Goal: Task Accomplishment & Management: Complete application form

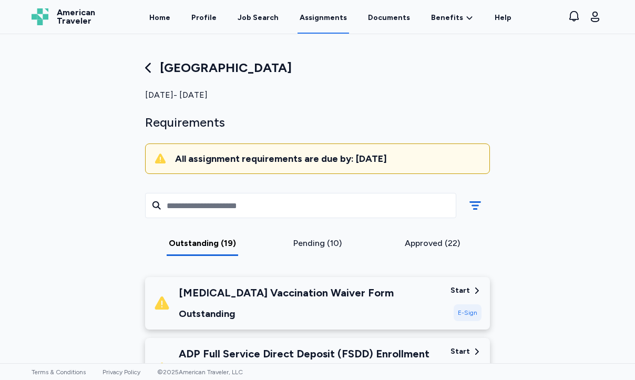
scroll to position [313, 0]
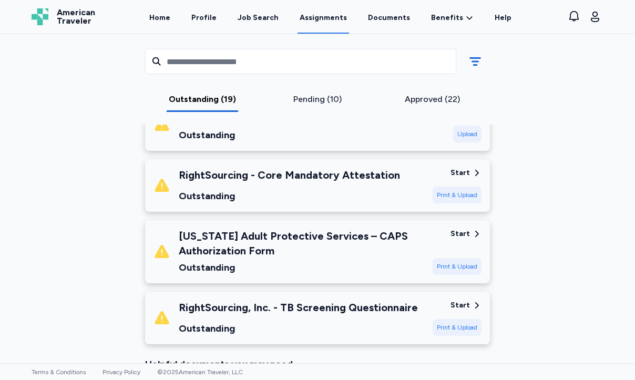
scroll to position [1115, 0]
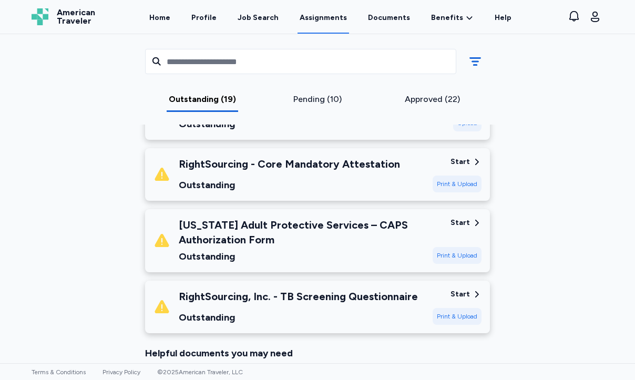
click at [336, 236] on div "[US_STATE] Adult Protective Services – CAPS Authorization Form" at bounding box center [301, 232] width 245 height 29
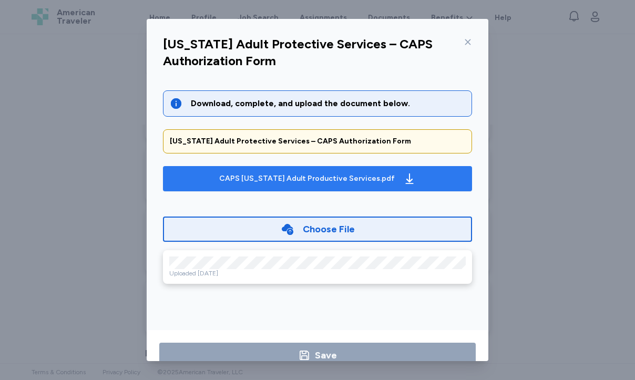
click at [339, 183] on div "CAPS Colorado Adult Productive Services.pdf" at bounding box center [317, 178] width 201 height 17
click at [356, 177] on div "CAPS Colorado Adult Productive Services.pdf" at bounding box center [307, 178] width 176 height 11
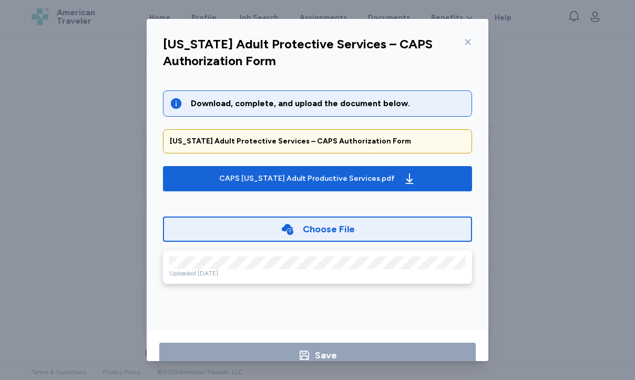
click at [291, 233] on icon at bounding box center [288, 229] width 12 height 11
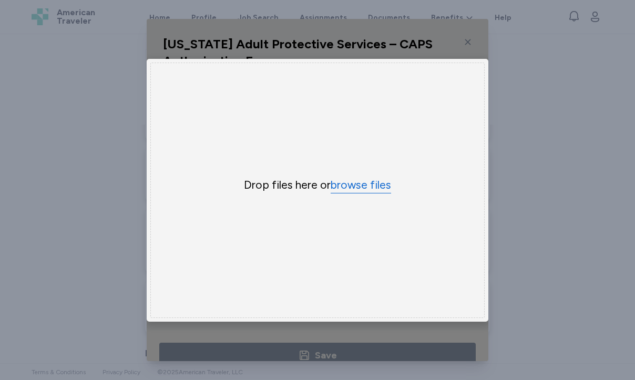
click at [356, 184] on button "browse files" at bounding box center [361, 185] width 60 height 15
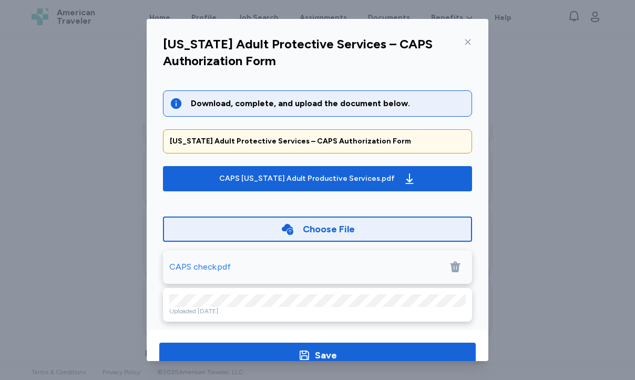
scroll to position [5, 0]
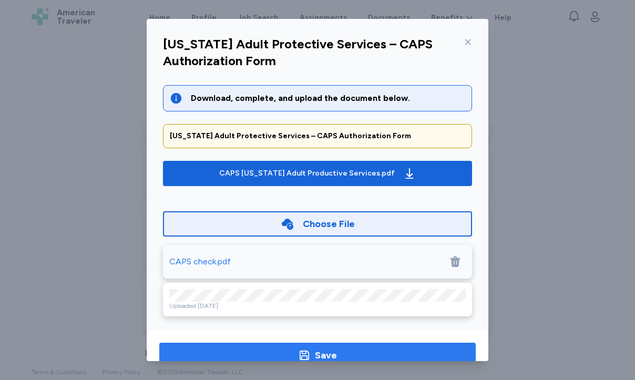
click at [330, 352] on div "Save" at bounding box center [326, 355] width 22 height 15
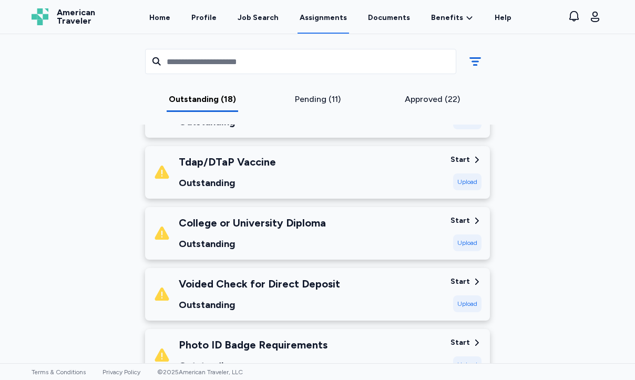
scroll to position [713, 0]
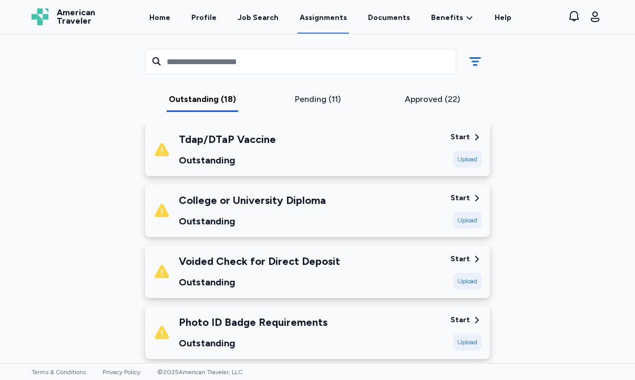
click at [316, 270] on div "Voided Check for Direct Deposit Outstanding" at bounding box center [259, 272] width 161 height 36
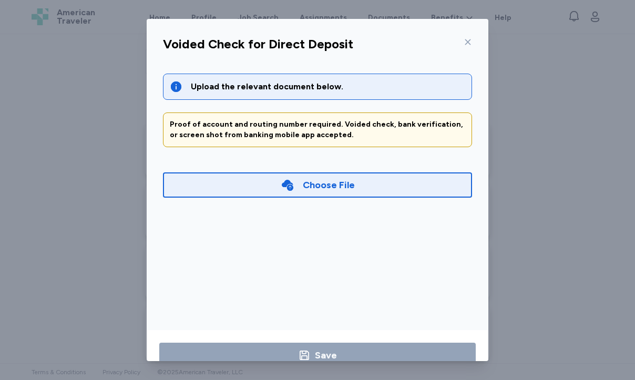
scroll to position [9, 0]
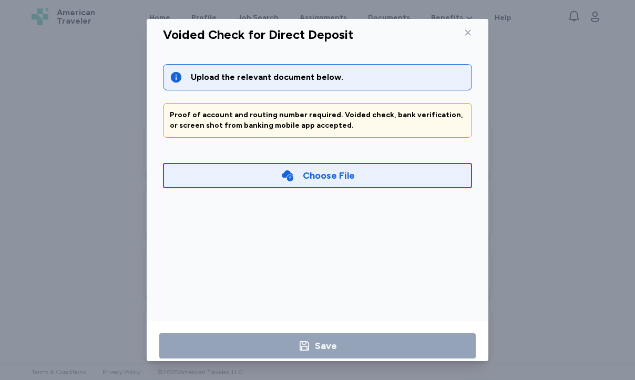
click at [97, 141] on div "Voided Check for Direct Deposit Upload the relevant document below. Proof of ac…" at bounding box center [317, 190] width 635 height 380
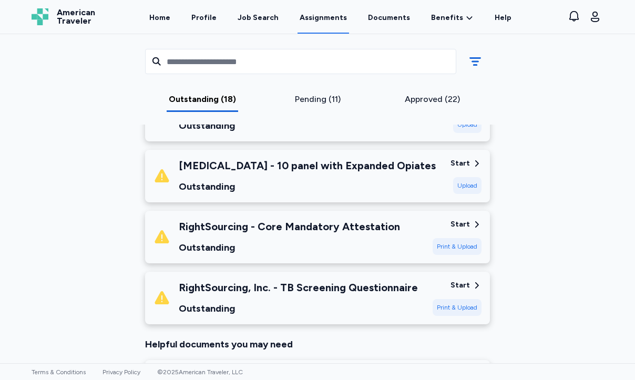
scroll to position [1033, 0]
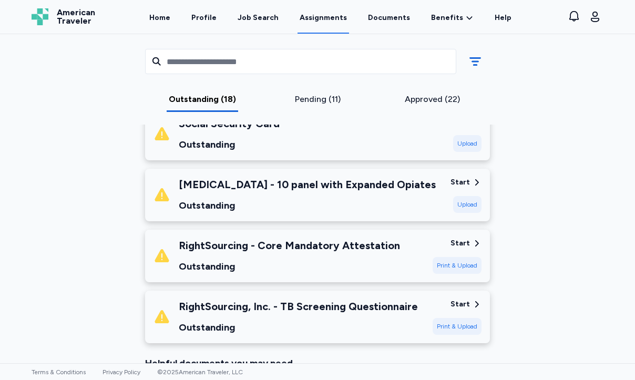
click at [313, 309] on div "RightSourcing, Inc. - TB Screening Questionnaire" at bounding box center [298, 306] width 239 height 15
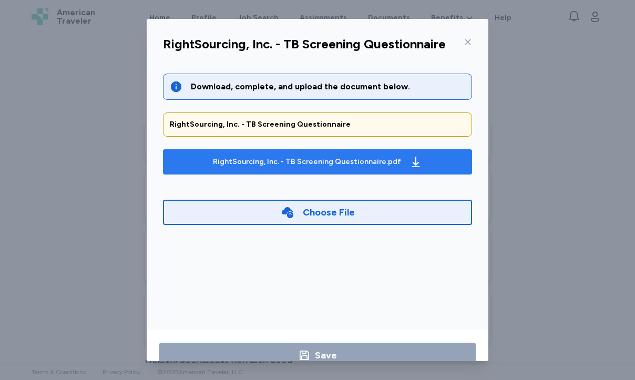
click at [306, 167] on div "RightSourcing, Inc. - TB Screening Questionnaire.pdf" at bounding box center [317, 161] width 213 height 17
click at [412, 167] on icon "button" at bounding box center [415, 162] width 13 height 13
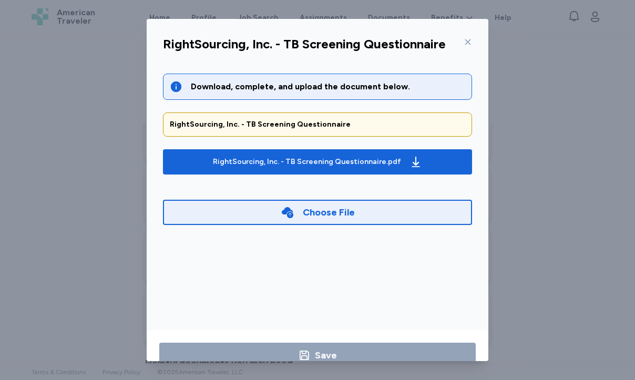
click at [284, 212] on icon at bounding box center [288, 212] width 12 height 11
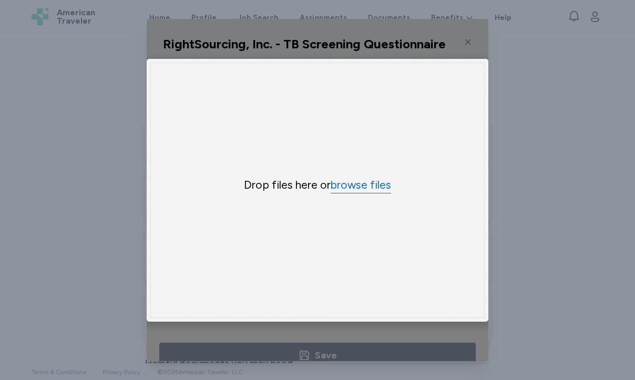
click at [364, 186] on button "browse files" at bounding box center [361, 185] width 60 height 15
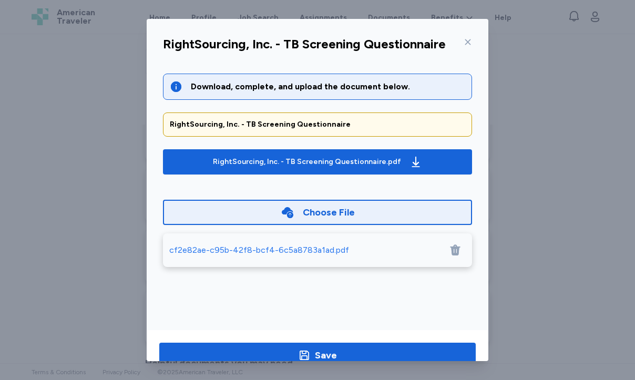
scroll to position [26, 0]
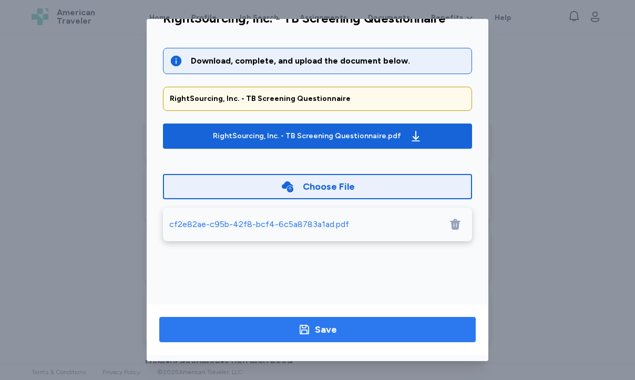
click at [337, 333] on span "Save" at bounding box center [318, 329] width 300 height 15
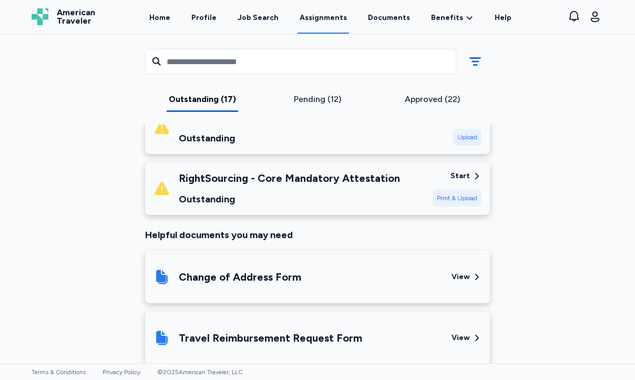
scroll to position [1010, 0]
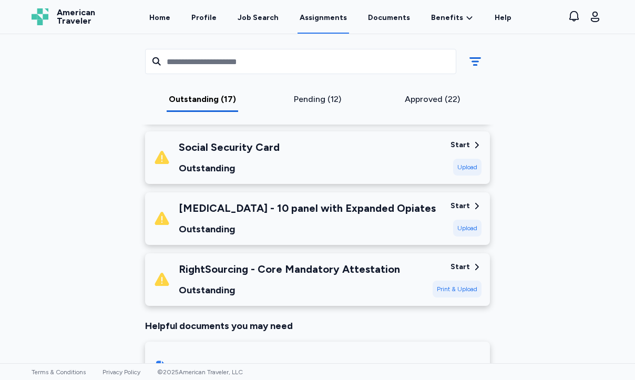
click at [345, 286] on div "Outstanding" at bounding box center [289, 290] width 221 height 15
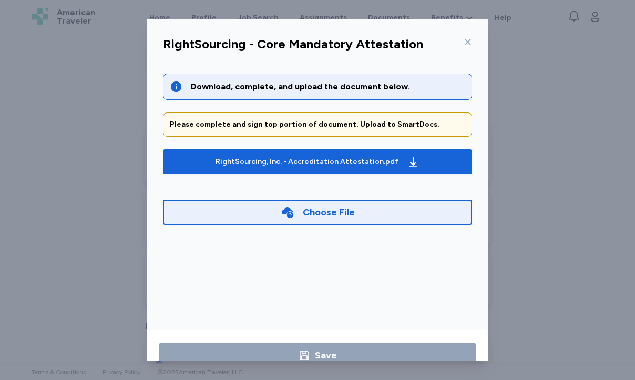
click at [571, 190] on div "RightSourcing - Core Mandatory Attestation Download, complete, and upload the d…" at bounding box center [317, 190] width 635 height 380
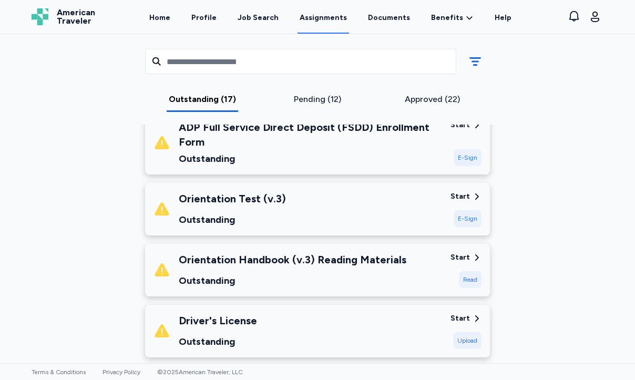
scroll to position [233, 0]
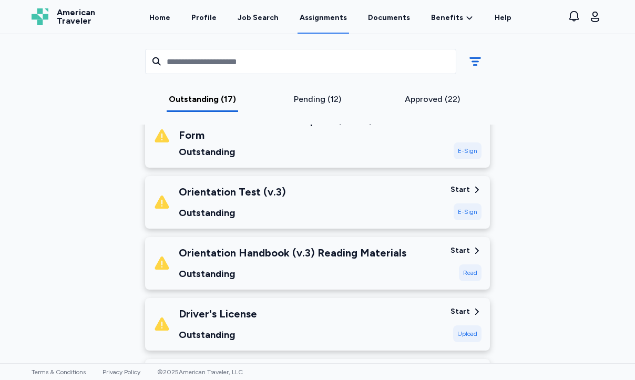
click at [391, 270] on div "Outstanding" at bounding box center [293, 273] width 228 height 15
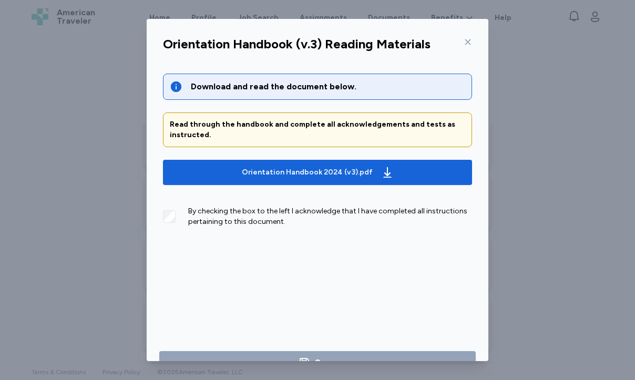
click at [470, 37] on div at bounding box center [465, 42] width 13 height 17
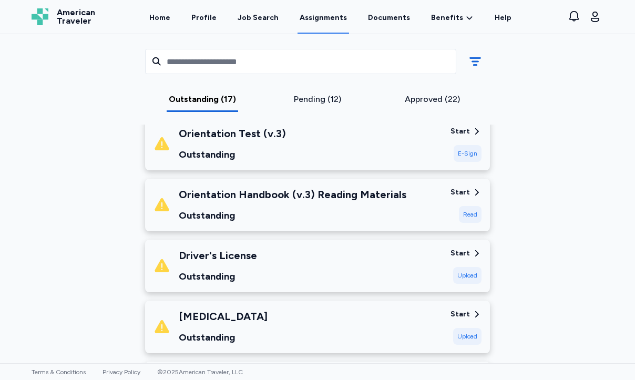
scroll to position [298, 0]
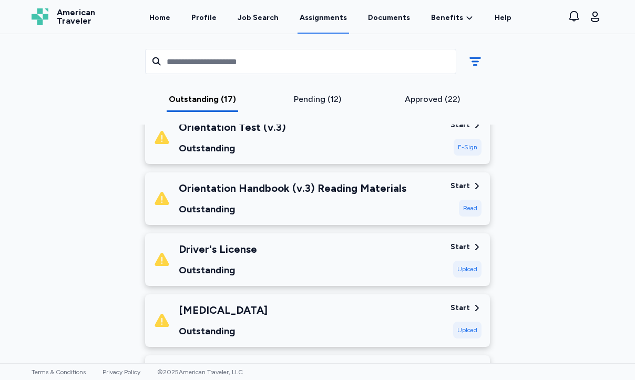
click at [300, 272] on div "Driver's License Outstanding" at bounding box center [297, 260] width 289 height 36
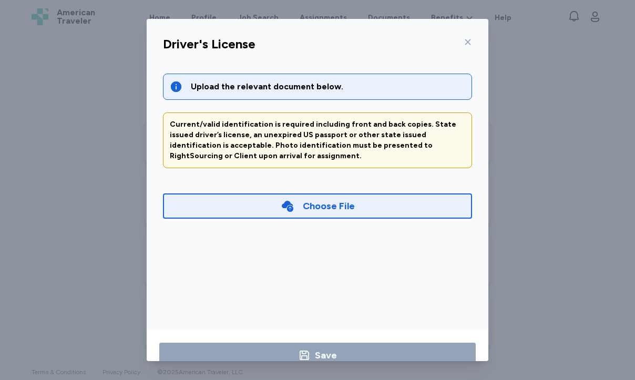
click at [317, 212] on div "Choose File" at bounding box center [329, 206] width 52 height 15
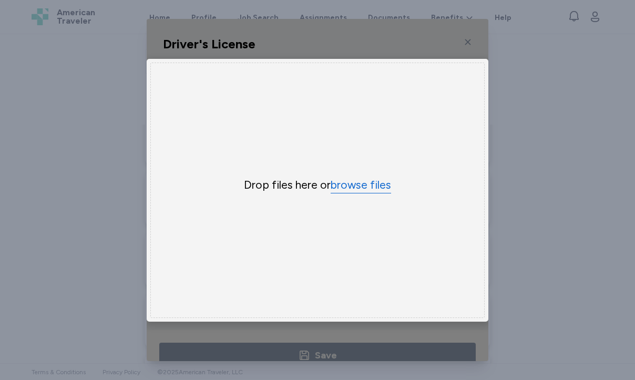
click at [354, 191] on button "browse files" at bounding box center [361, 185] width 60 height 15
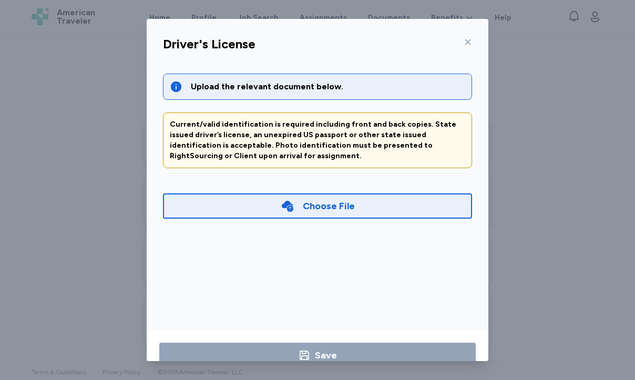
scroll to position [26, 0]
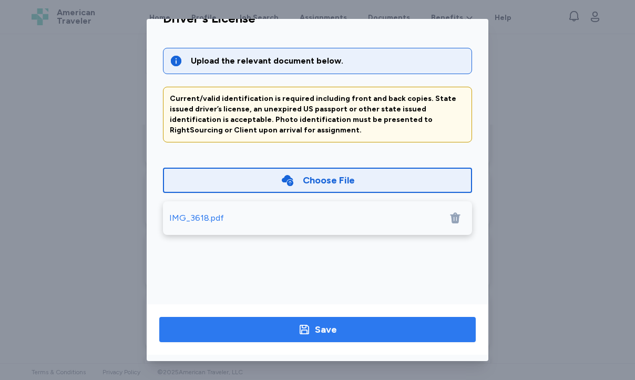
click at [373, 331] on span "Save" at bounding box center [318, 329] width 300 height 15
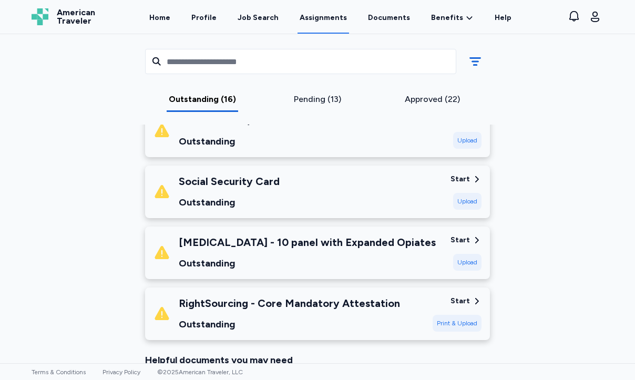
scroll to position [913, 0]
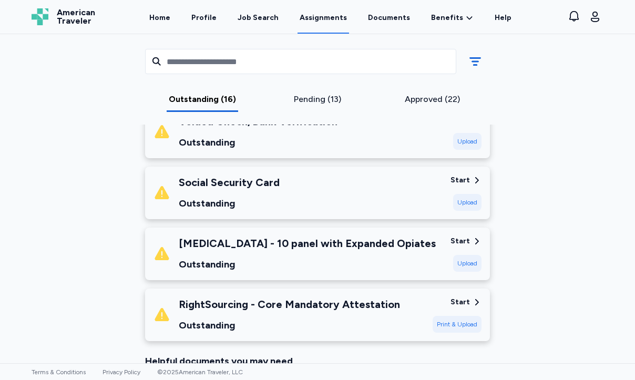
click at [321, 261] on div "Outstanding" at bounding box center [307, 264] width 257 height 15
